Goal: Information Seeking & Learning: Learn about a topic

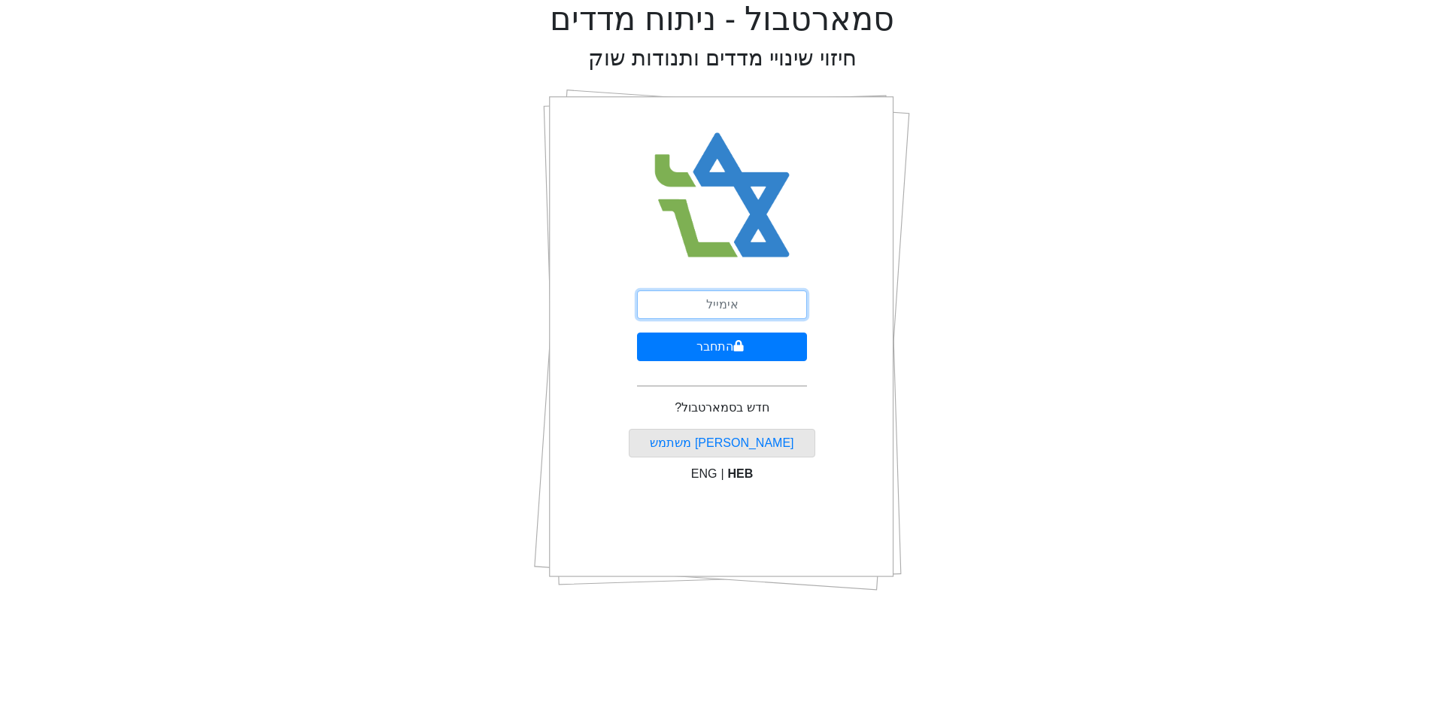
click at [768, 290] on input "email" at bounding box center [722, 304] width 170 height 29
type input "ם"
type input "m"
type input "[EMAIL_ADDRESS][DOMAIN_NAME]"
click at [734, 355] on button "התחבר" at bounding box center [722, 346] width 170 height 29
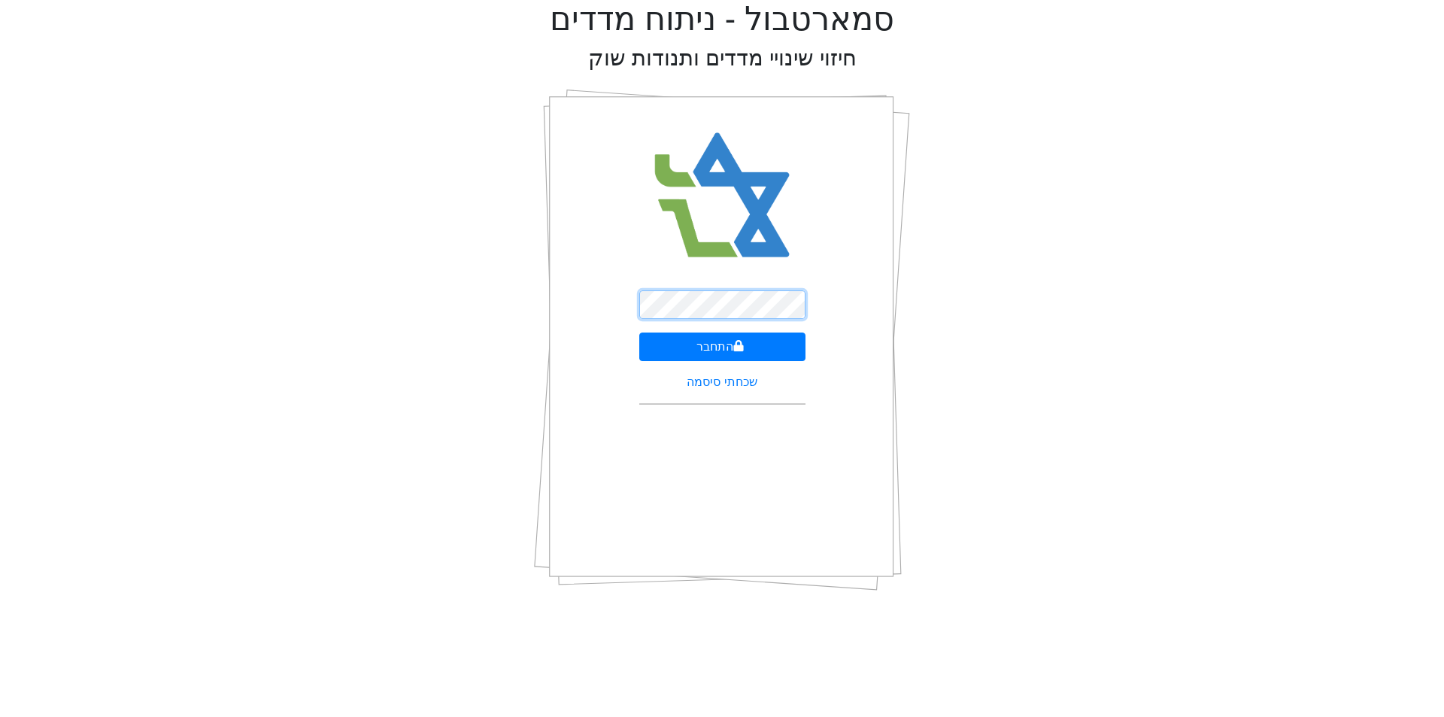
click at [639, 332] on button "התחבר" at bounding box center [722, 346] width 166 height 29
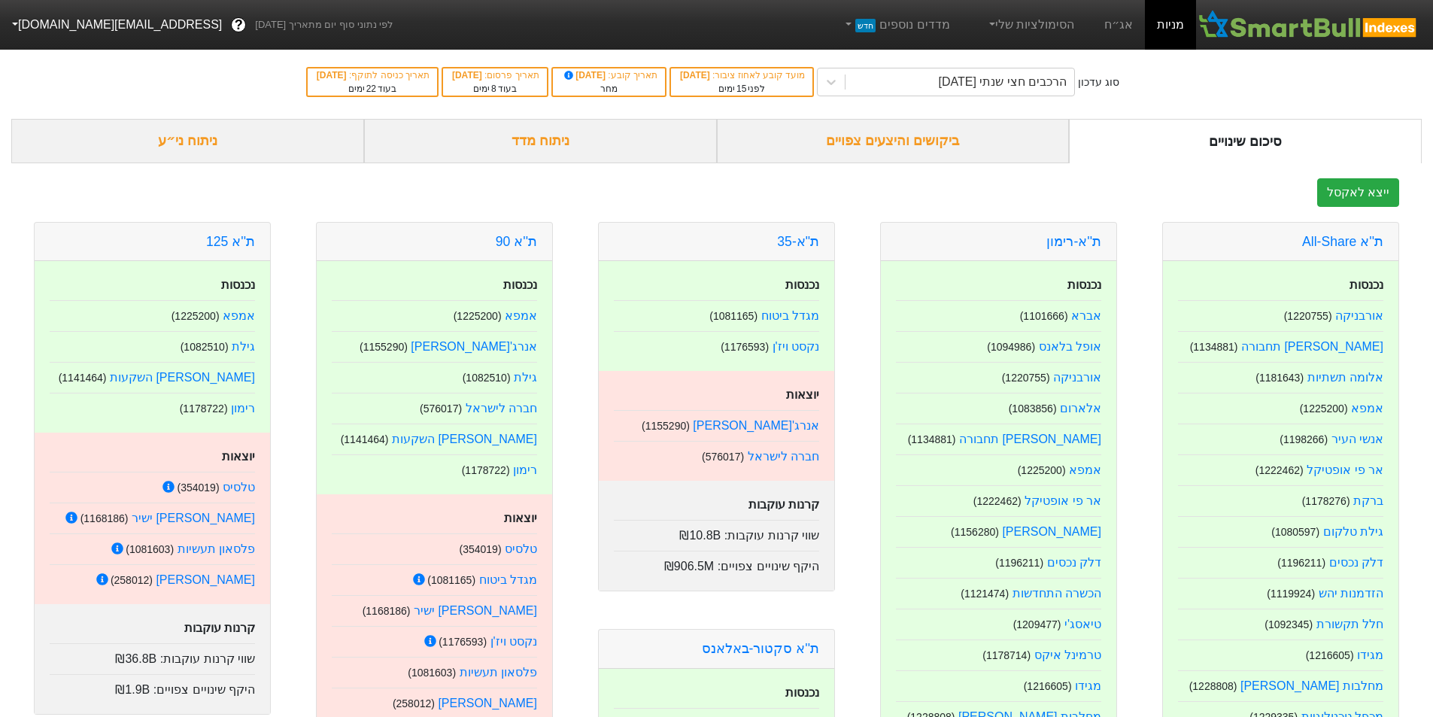
click at [1021, 135] on div "ביקושים והיצעים צפויים" at bounding box center [893, 141] width 353 height 44
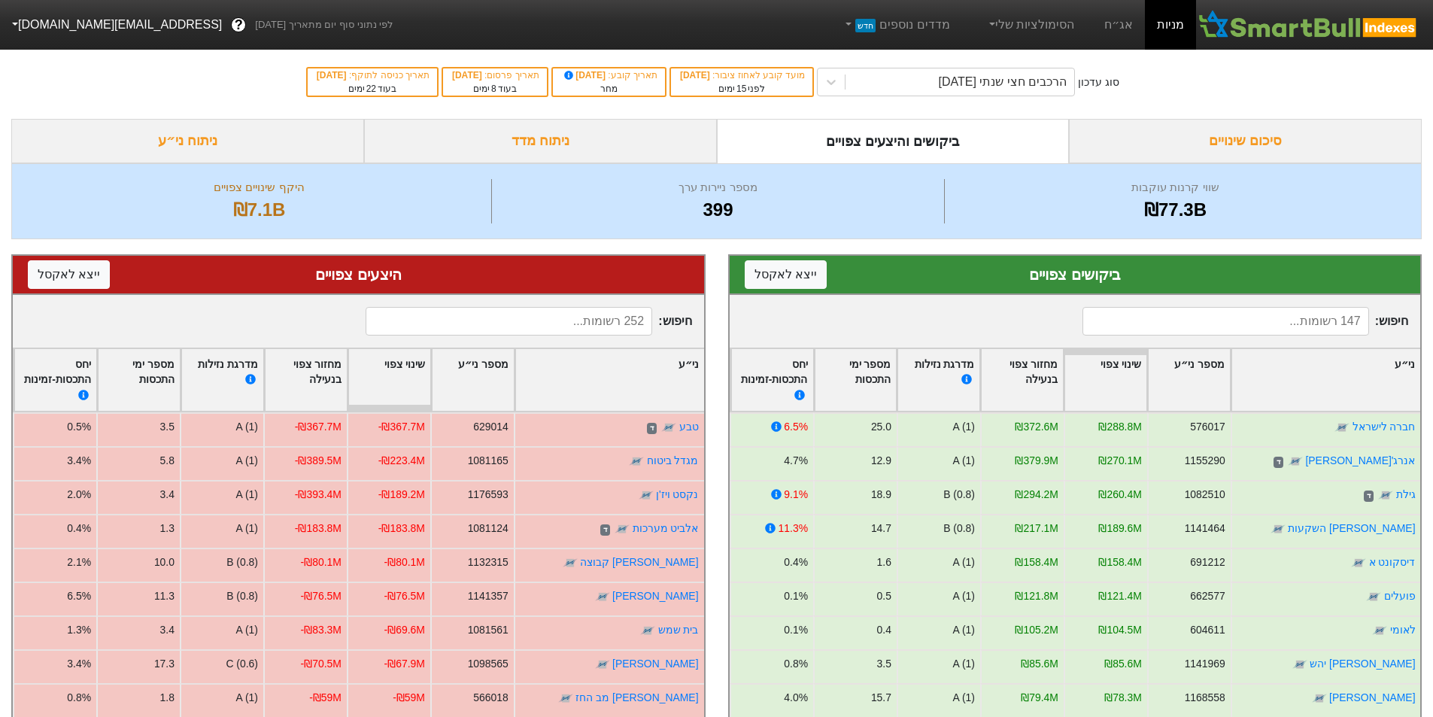
click at [1244, 134] on div "סיכום שינויים" at bounding box center [1245, 141] width 353 height 44
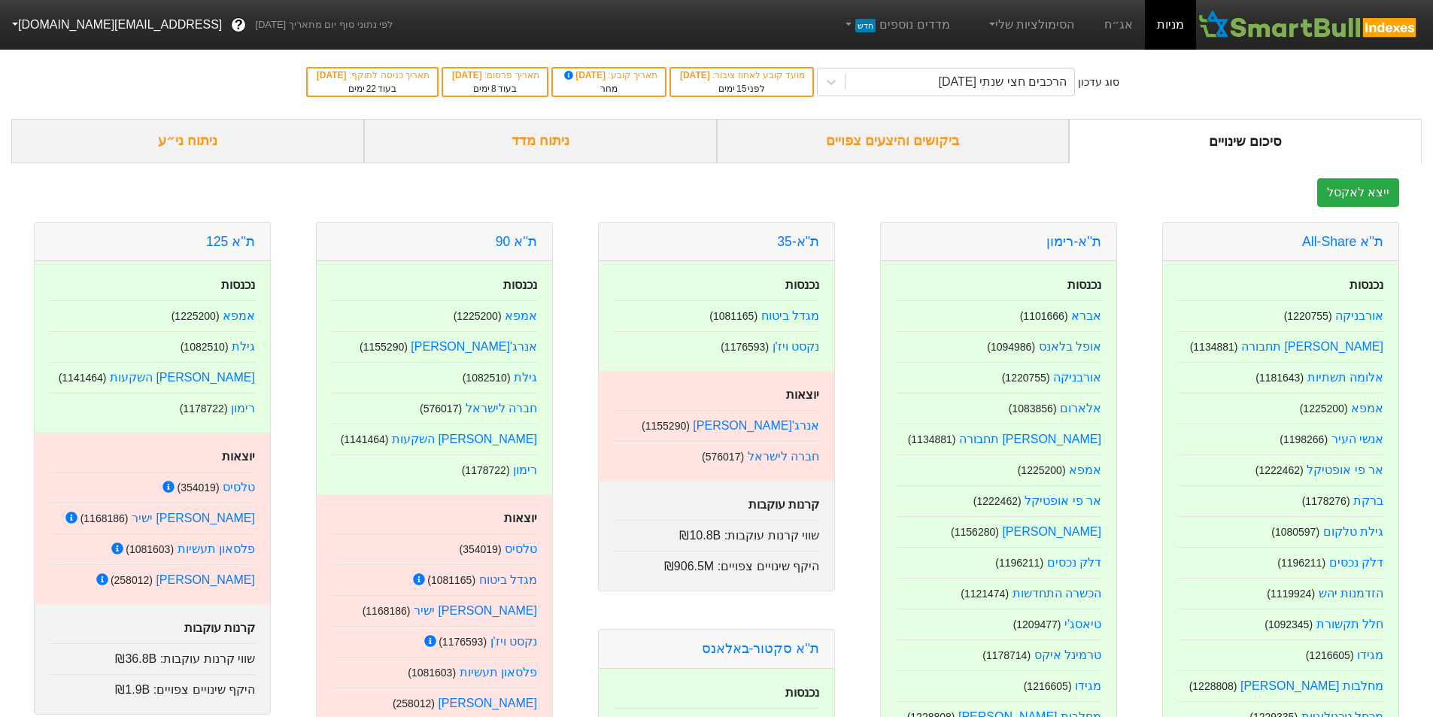
click at [1012, 145] on div "ביקושים והיצעים צפויים" at bounding box center [893, 141] width 353 height 44
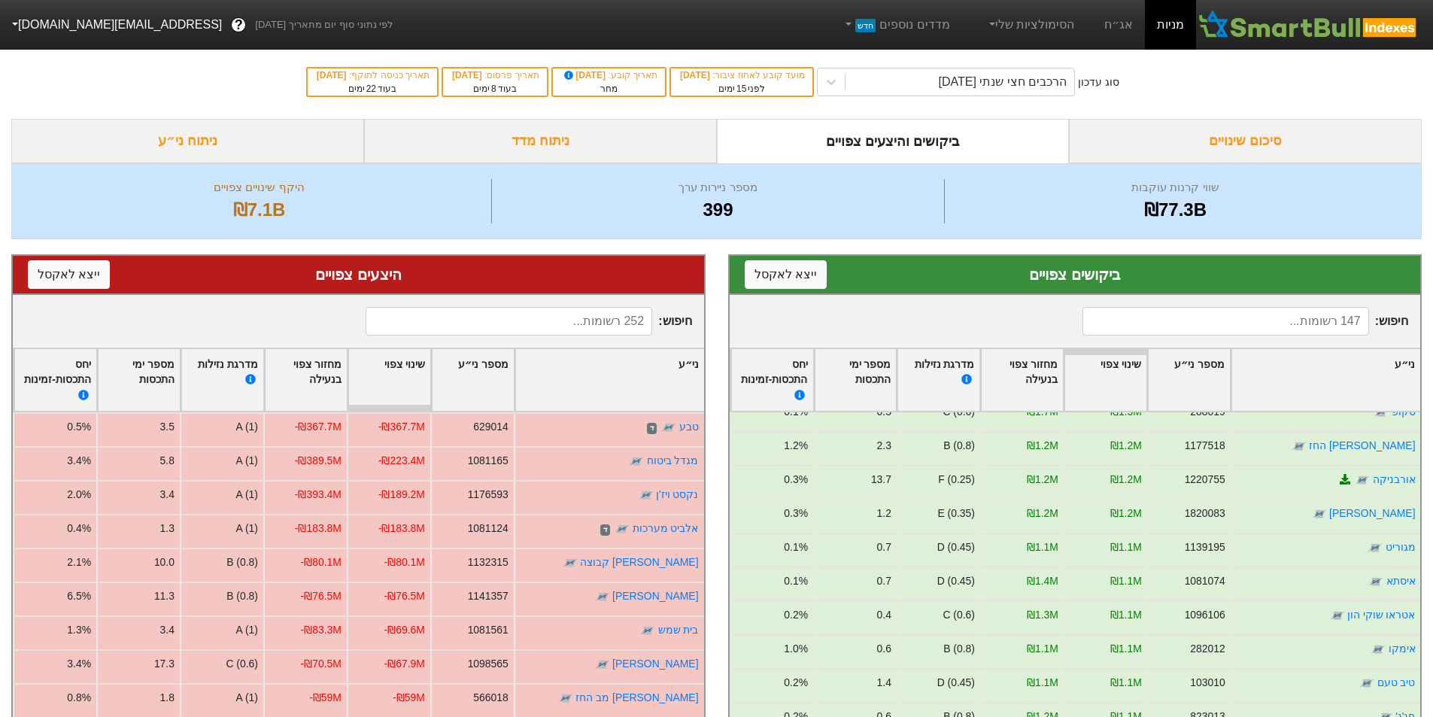
click at [1268, 317] on input at bounding box center [1225, 321] width 287 height 29
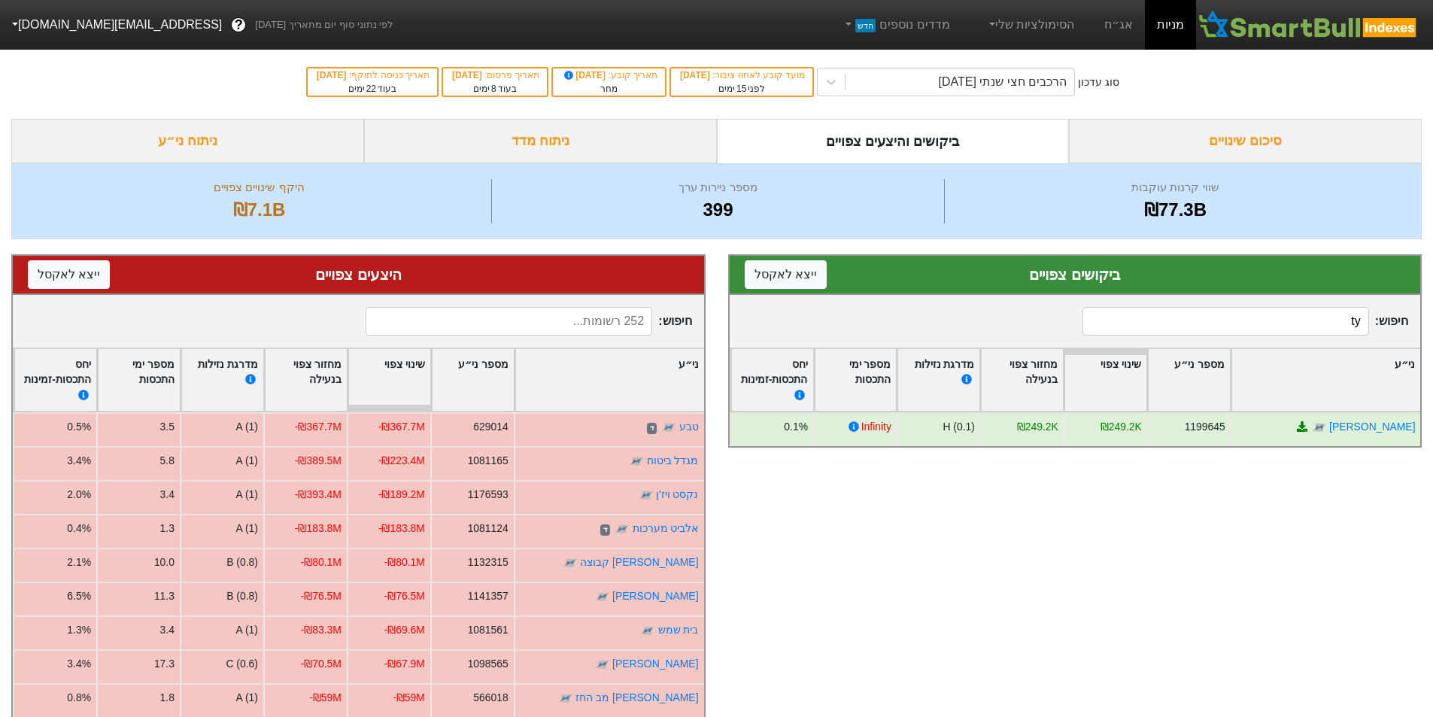
click at [1274, 302] on div "חיפוש : ty" at bounding box center [1075, 321] width 691 height 53
click at [1280, 317] on input "ty" at bounding box center [1225, 321] width 287 height 29
type input "אט"
click at [1276, 315] on input "אט" at bounding box center [1225, 321] width 287 height 29
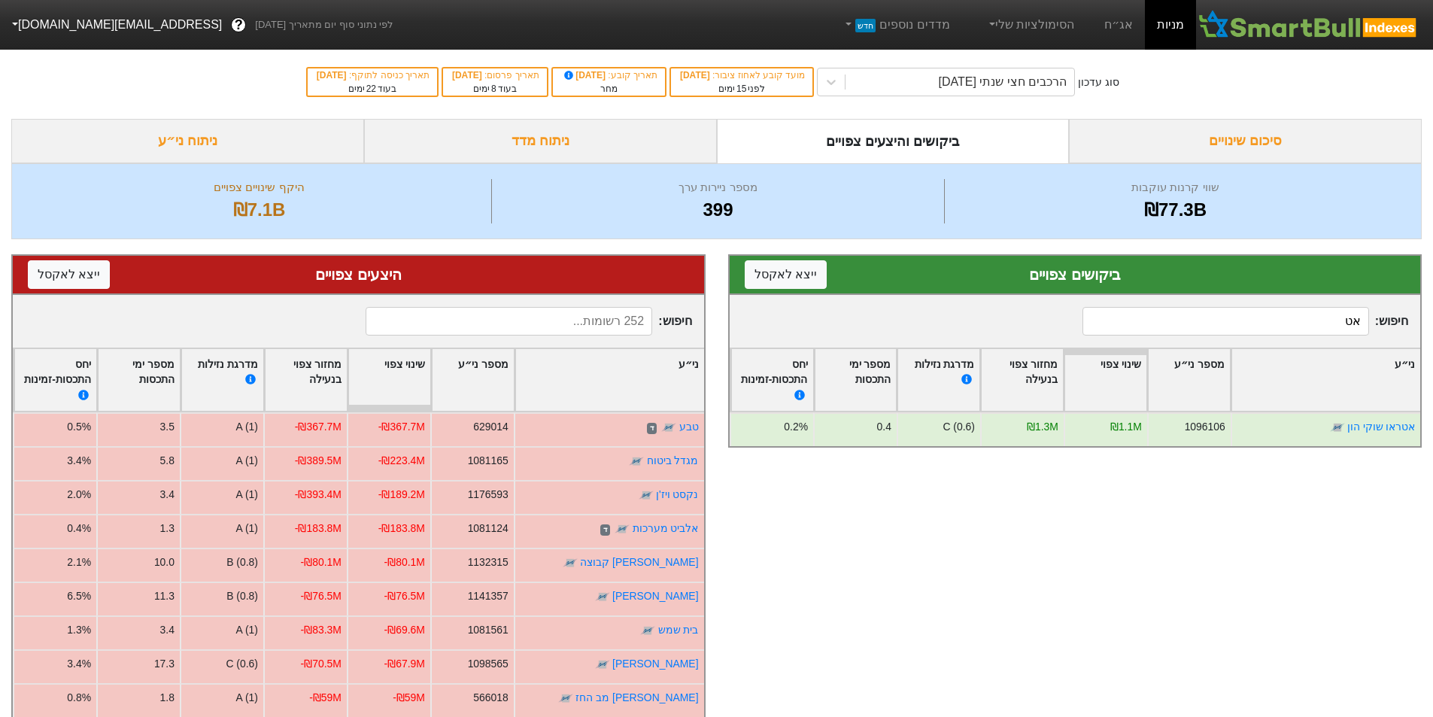
click at [1276, 315] on input "אט" at bounding box center [1225, 321] width 287 height 29
